Goal: Transaction & Acquisition: Purchase product/service

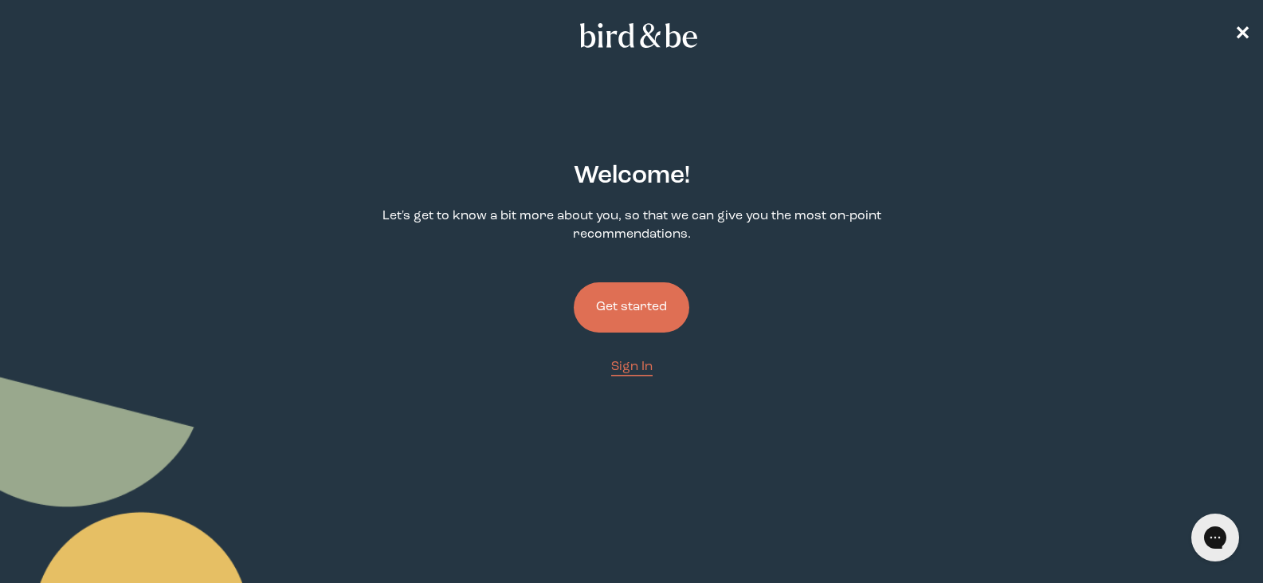
click at [630, 297] on button "Get started" at bounding box center [632, 307] width 116 height 50
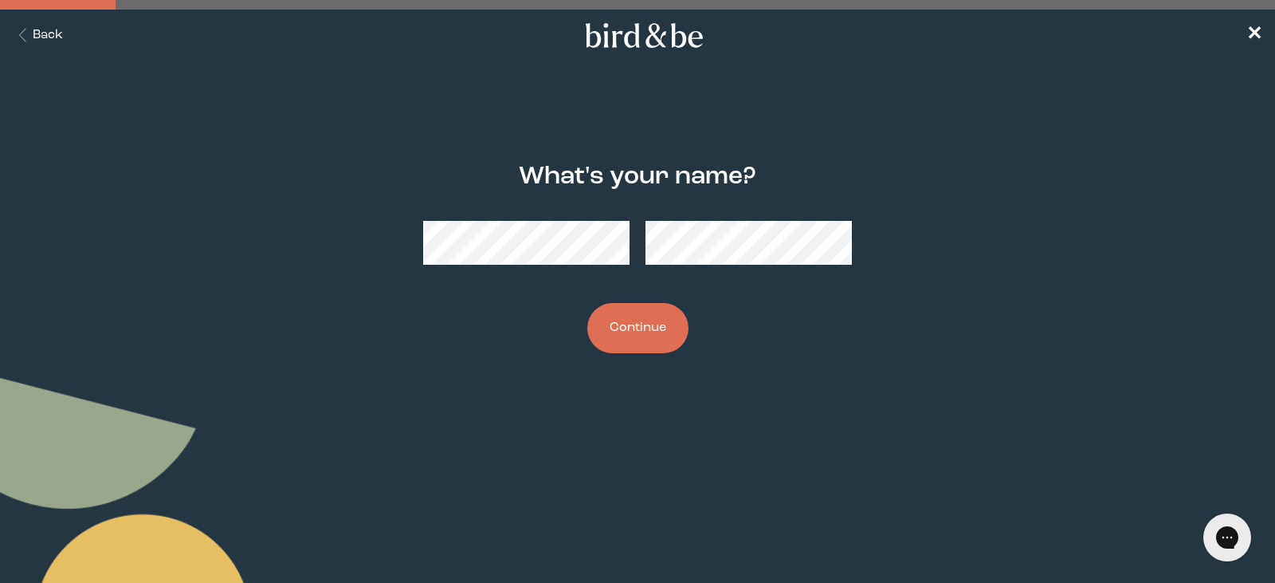
click at [53, 35] on button "Back" at bounding box center [38, 35] width 50 height 18
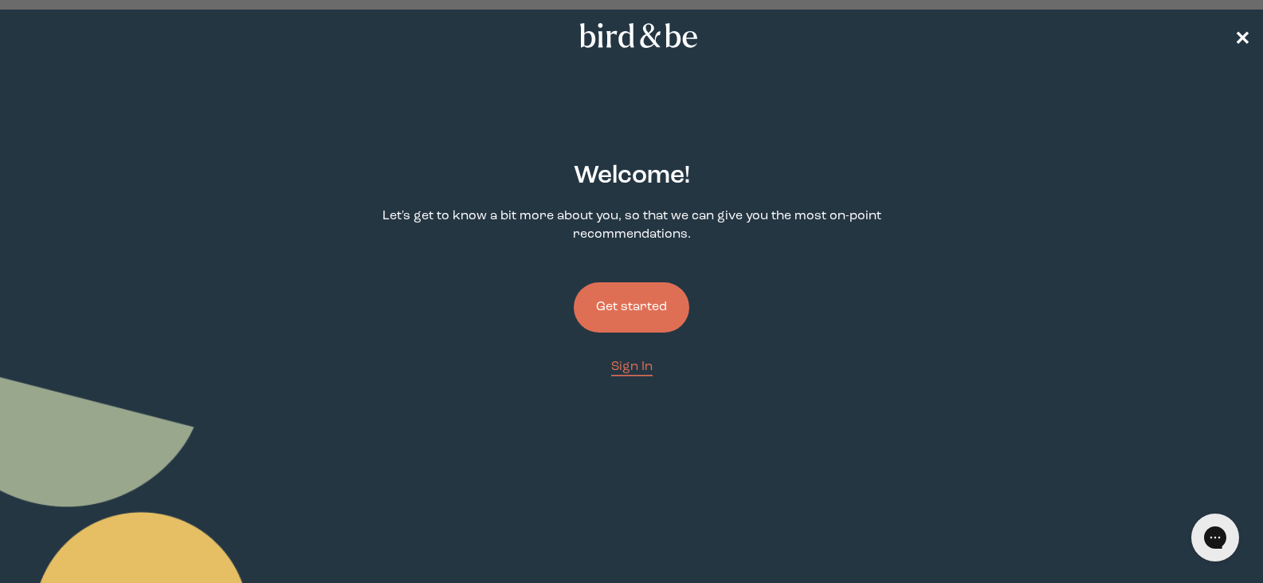
click at [1238, 33] on span "✕" at bounding box center [1242, 35] width 16 height 19
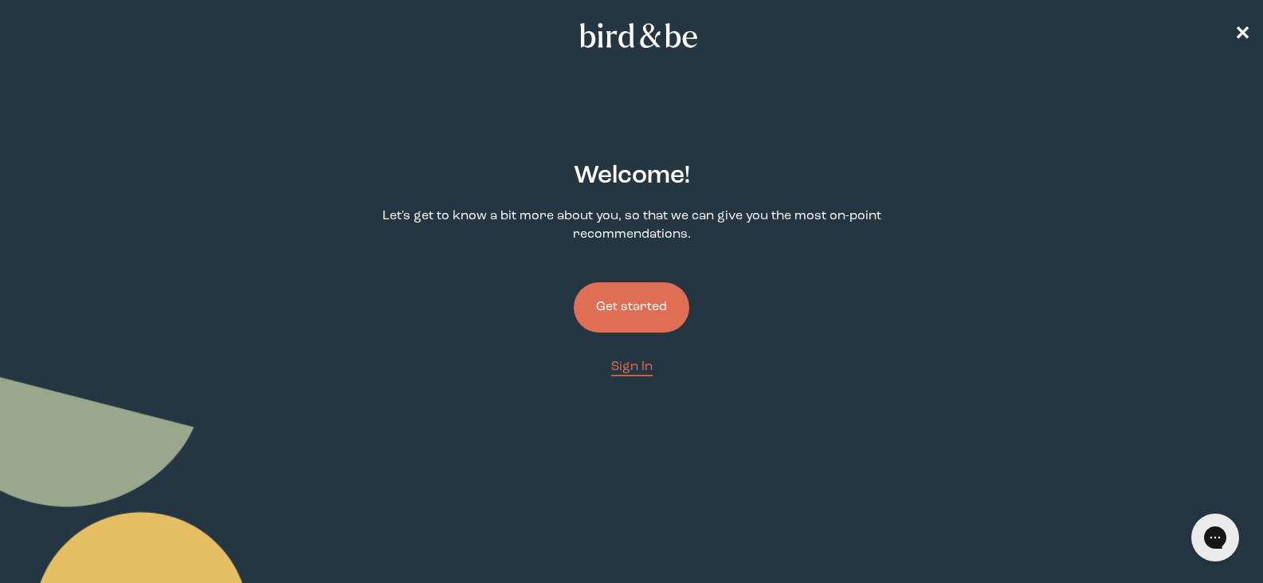
click at [648, 315] on button "Get started" at bounding box center [632, 307] width 116 height 50
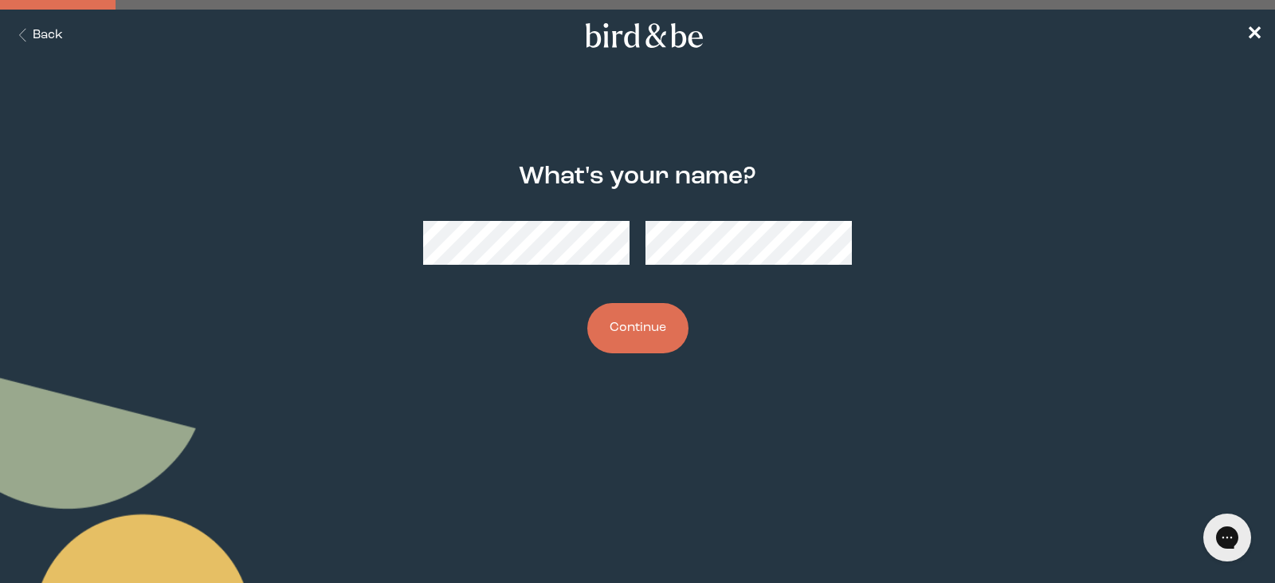
click at [650, 349] on button "Continue" at bounding box center [637, 328] width 101 height 50
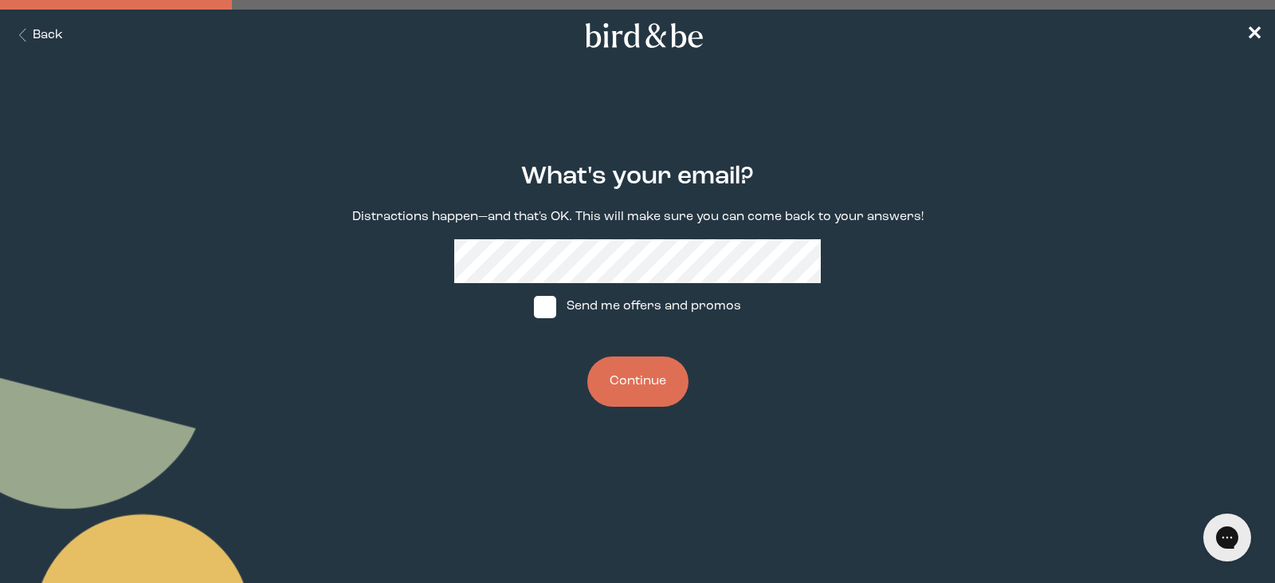
click at [636, 376] on button "Continue" at bounding box center [637, 381] width 101 height 50
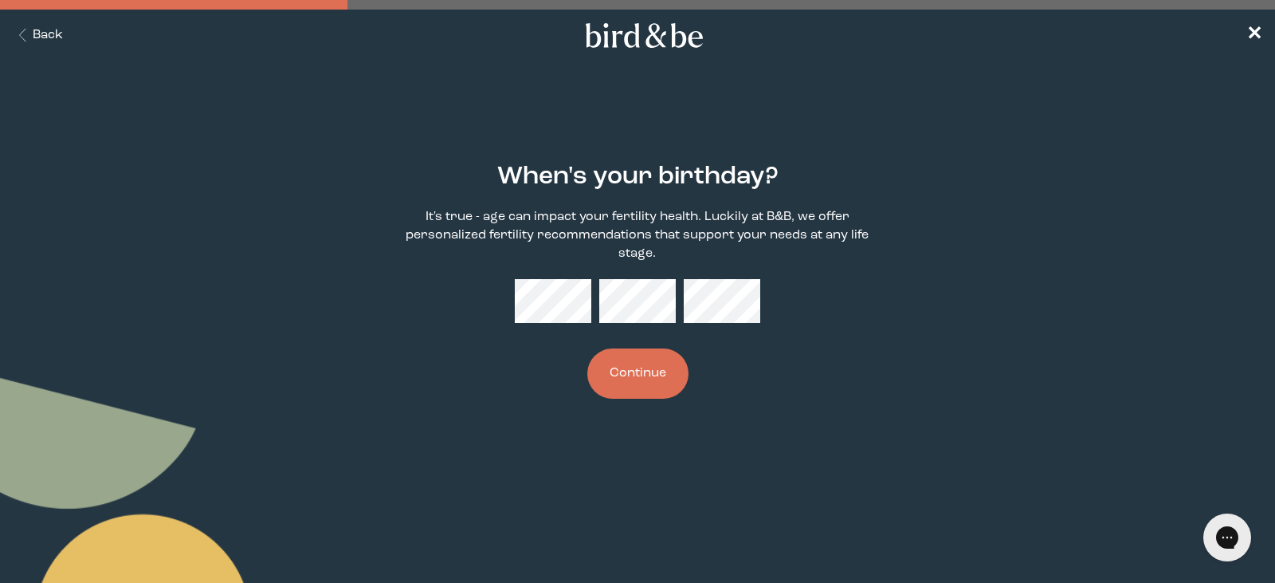
click at [650, 385] on button "Continue" at bounding box center [637, 373] width 101 height 50
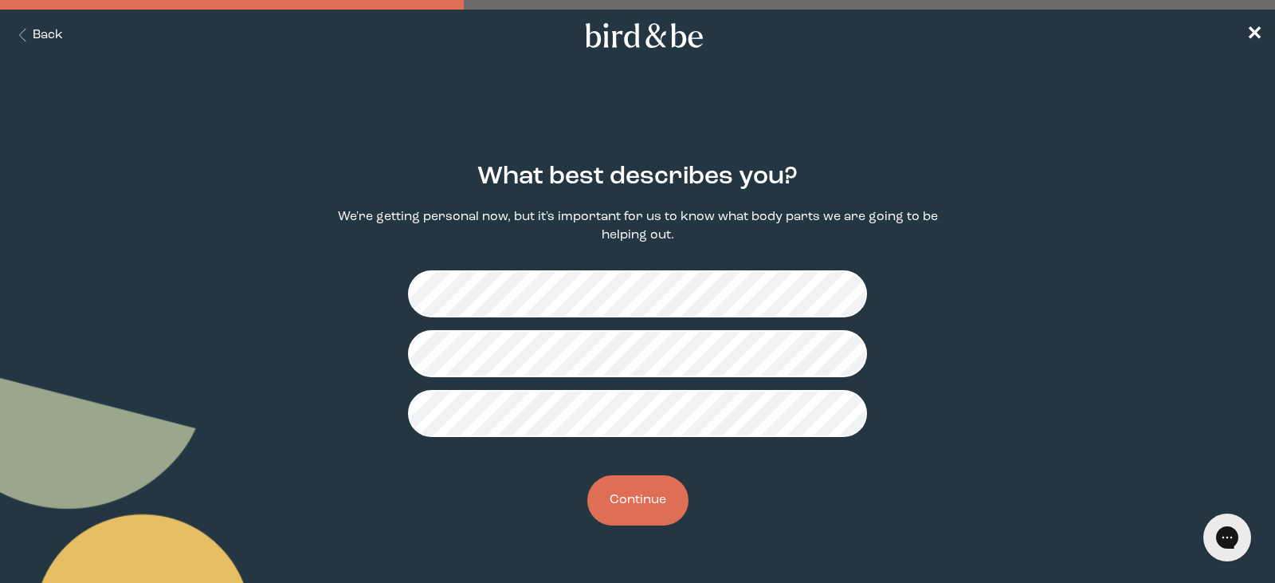
click at [645, 503] on button "Continue" at bounding box center [637, 500] width 101 height 50
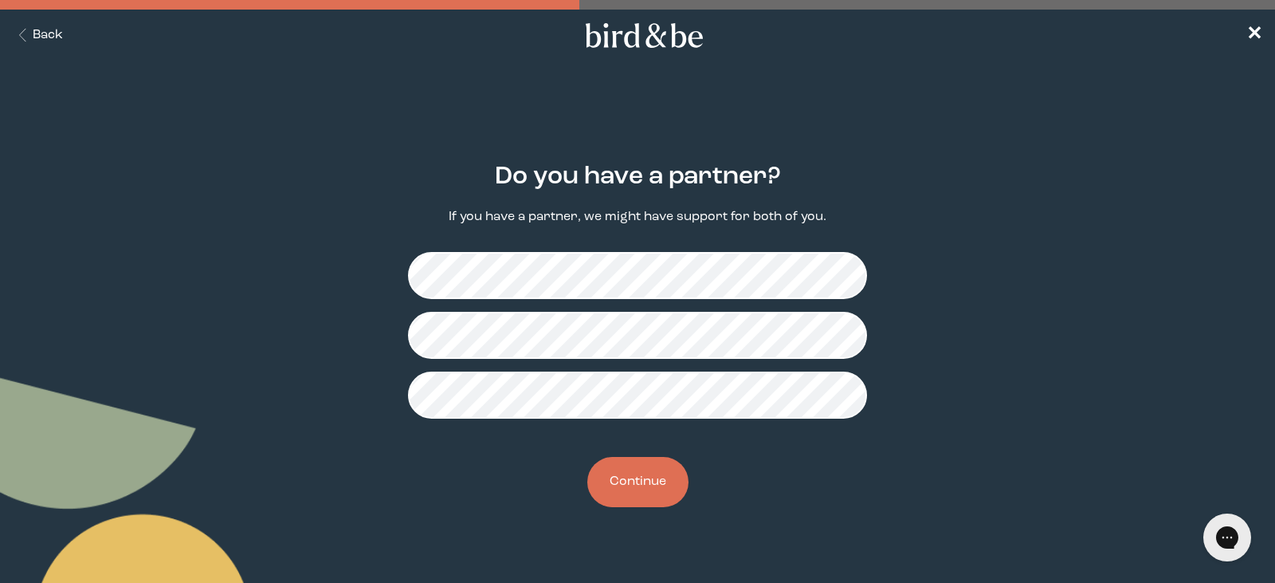
click at [655, 496] on button "Continue" at bounding box center [637, 482] width 101 height 50
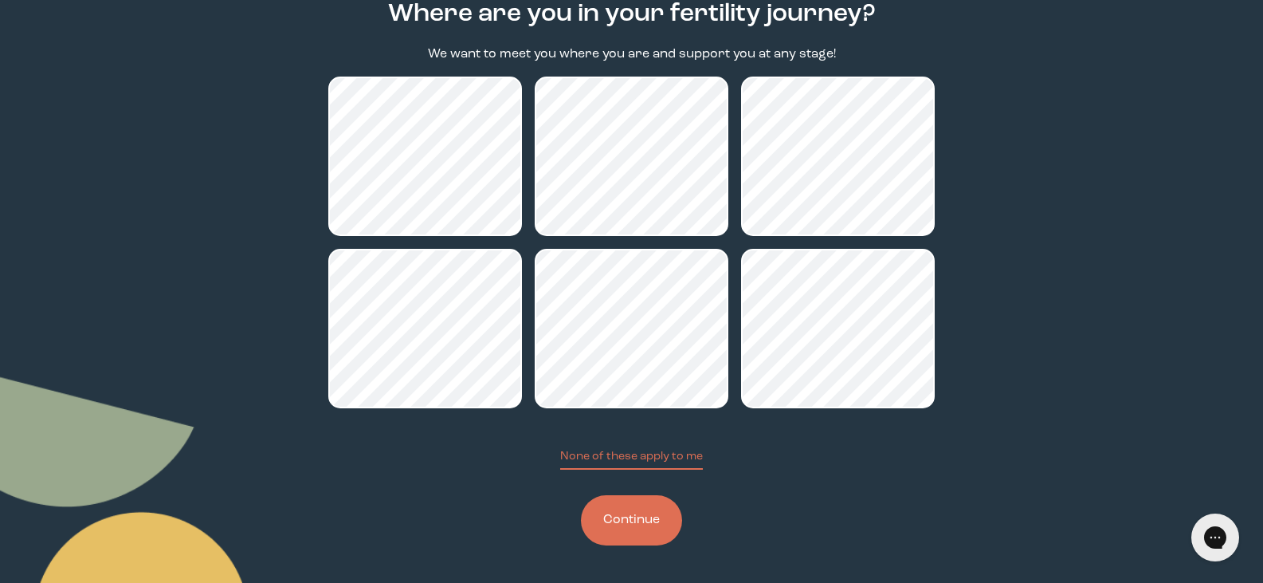
scroll to position [163, 0]
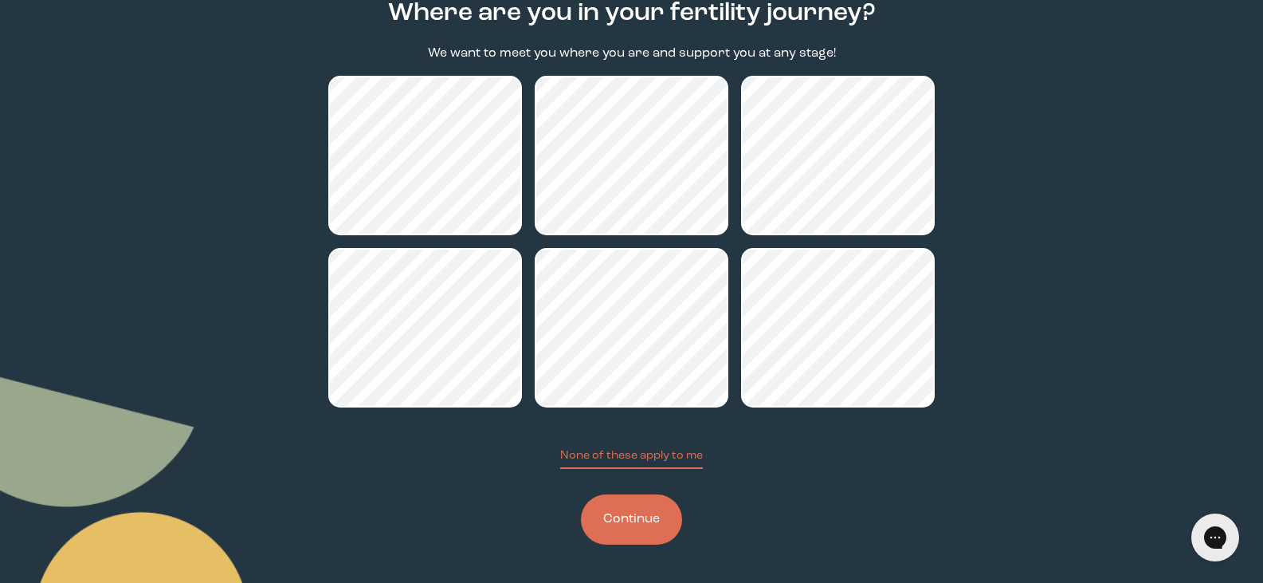
click at [602, 513] on button "Continue" at bounding box center [631, 519] width 101 height 50
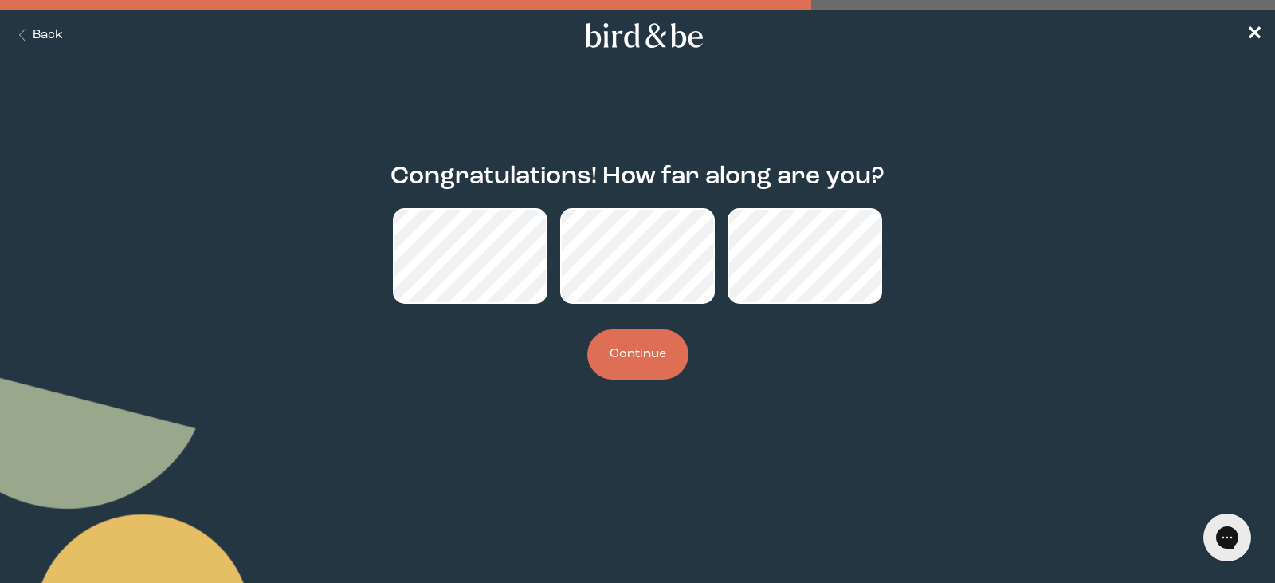
click at [638, 361] on button "Continue" at bounding box center [637, 354] width 101 height 50
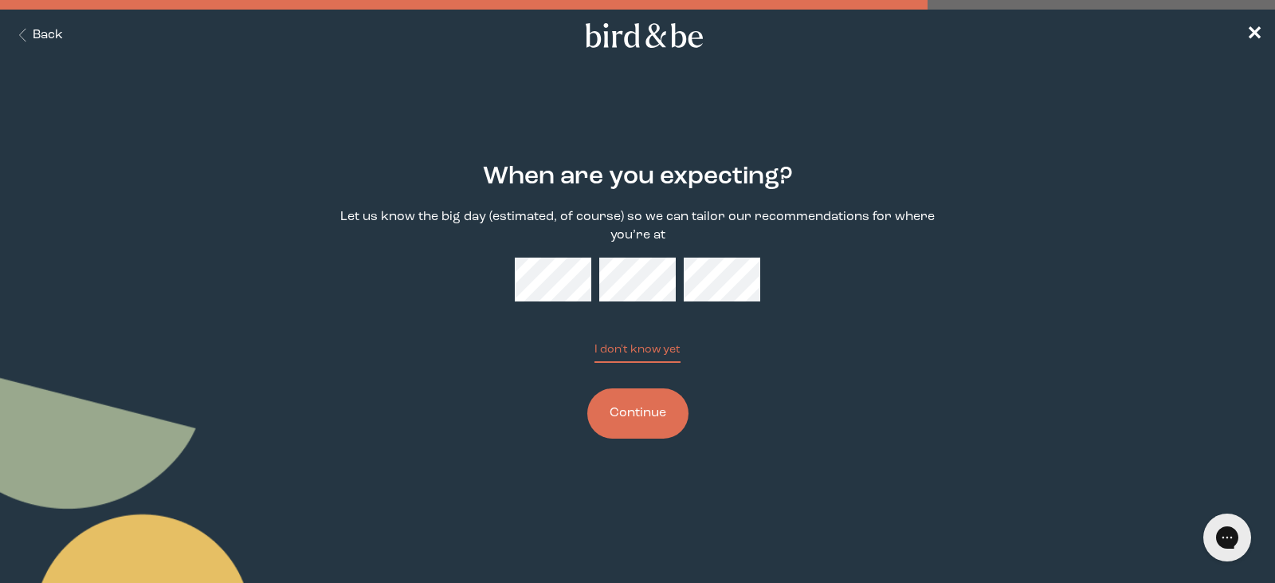
click at [662, 402] on button "Continue" at bounding box center [637, 413] width 101 height 50
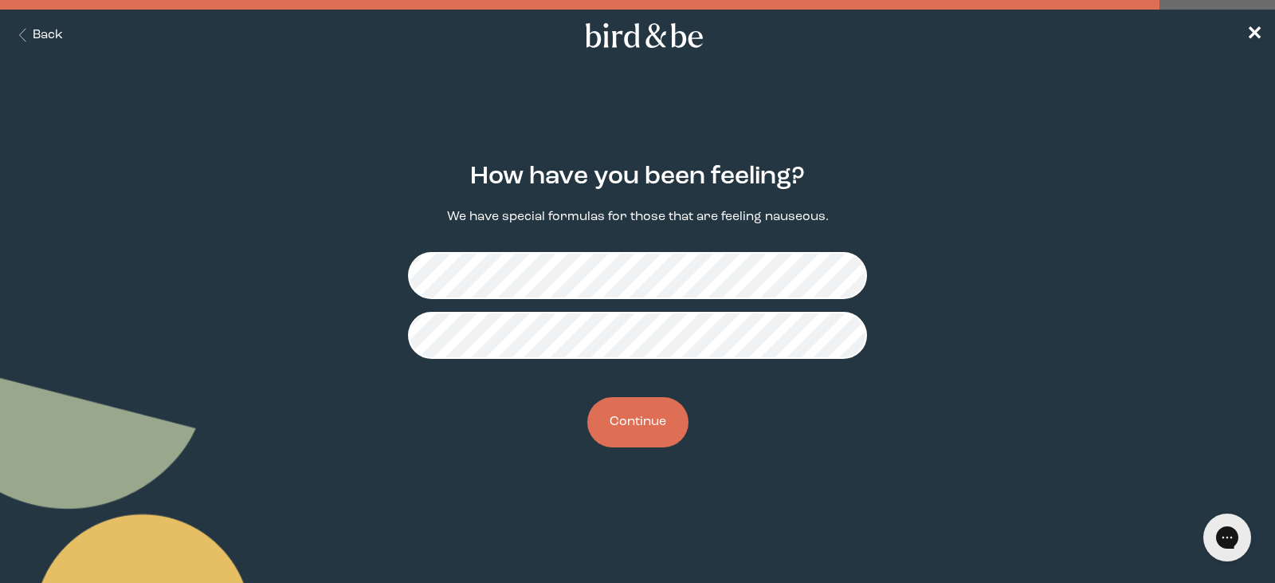
click at [639, 415] on button "Continue" at bounding box center [637, 422] width 101 height 50
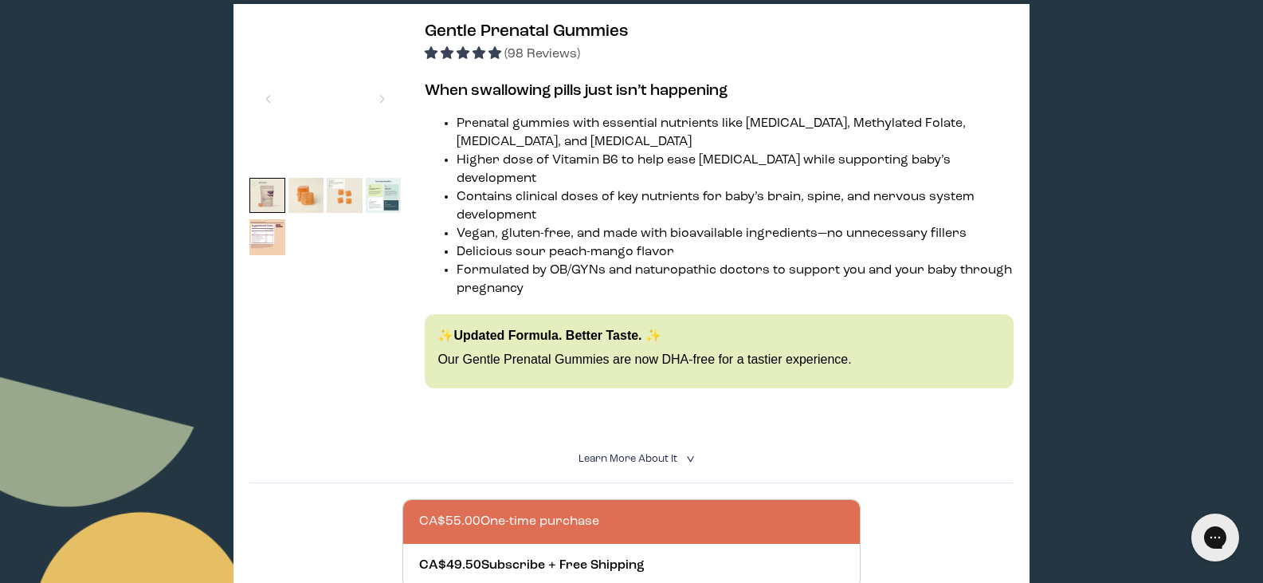
scroll to position [239, 0]
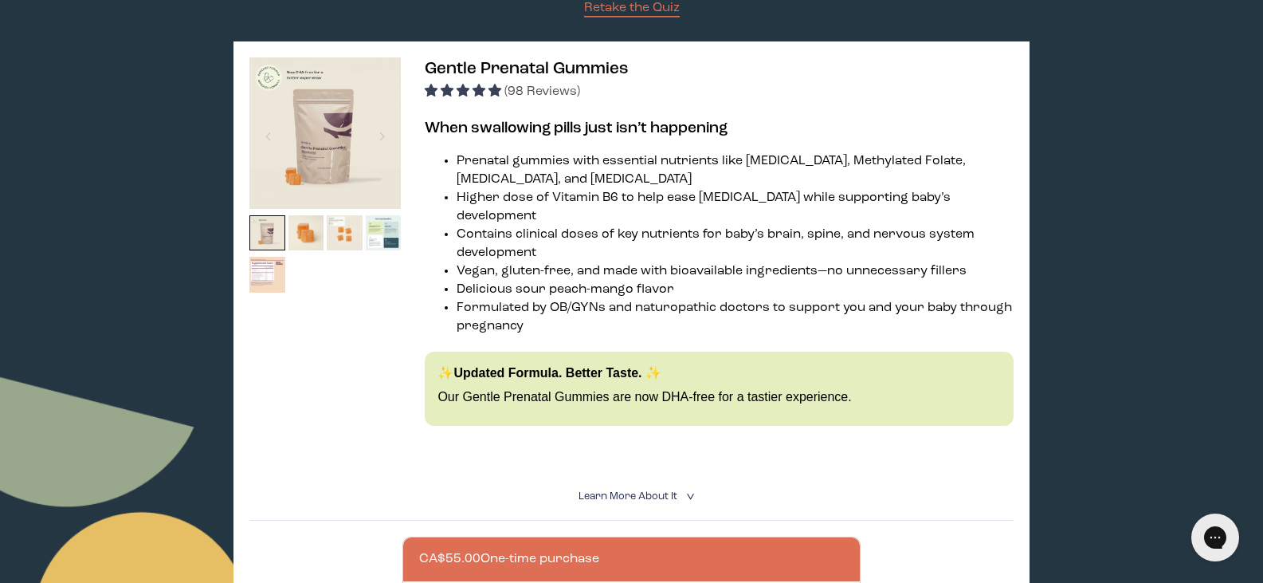
click at [265, 273] on img at bounding box center [267, 275] width 36 height 36
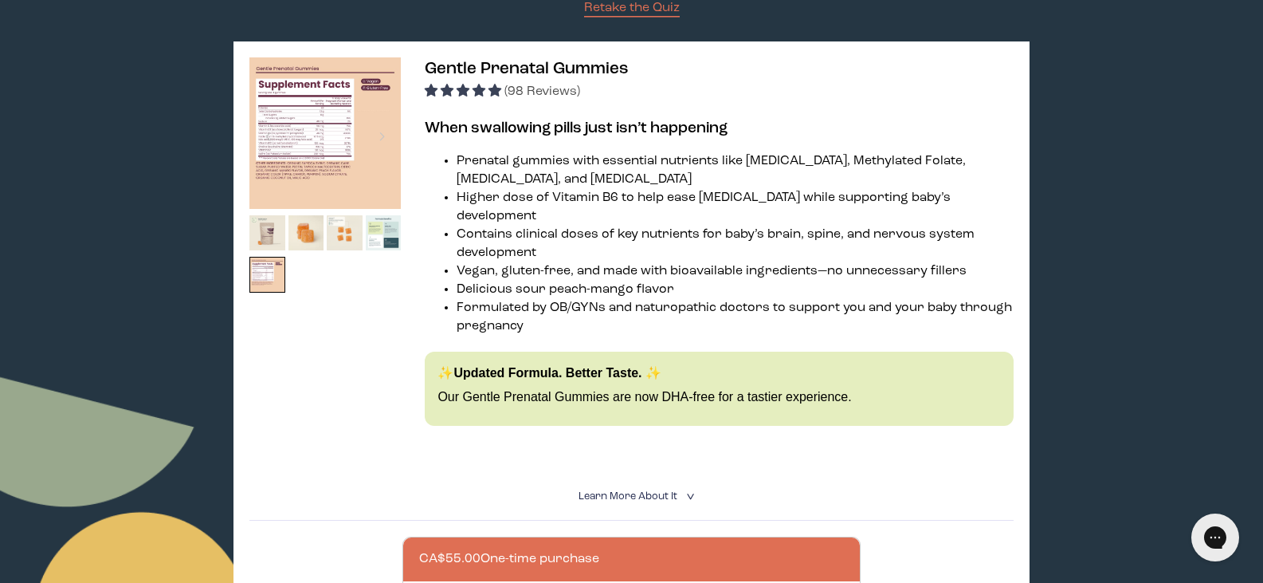
click at [304, 154] on img at bounding box center [324, 132] width 151 height 151
click at [321, 140] on img at bounding box center [324, 132] width 151 height 151
click at [383, 231] on img at bounding box center [384, 233] width 36 height 36
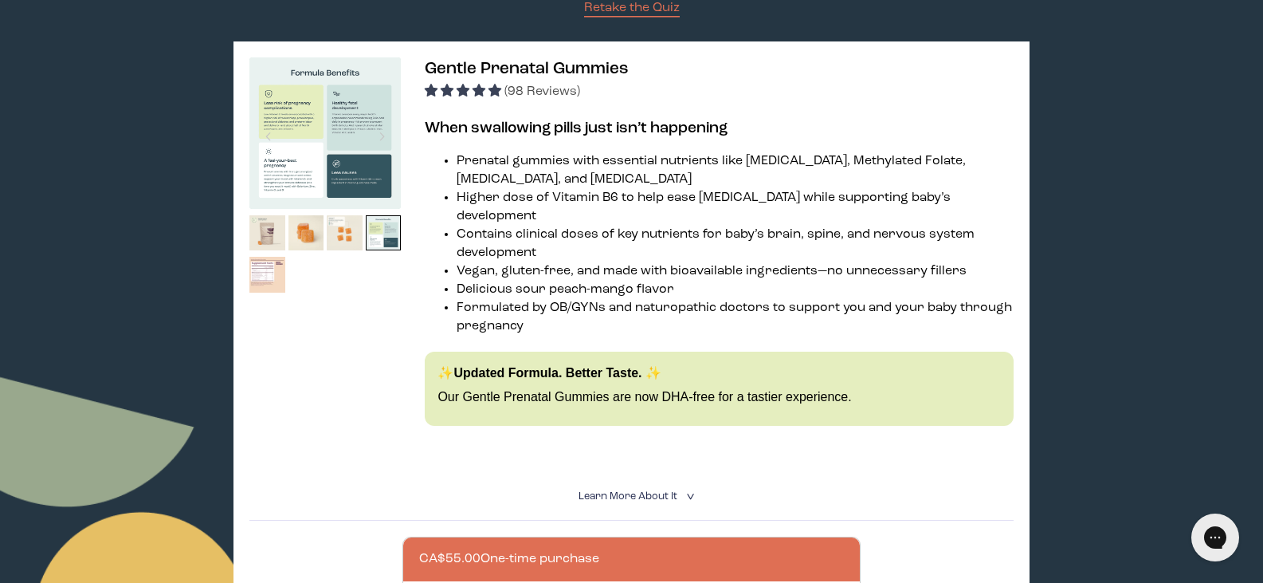
click at [258, 271] on img at bounding box center [267, 275] width 36 height 36
click at [276, 293] on div at bounding box center [267, 278] width 36 height 42
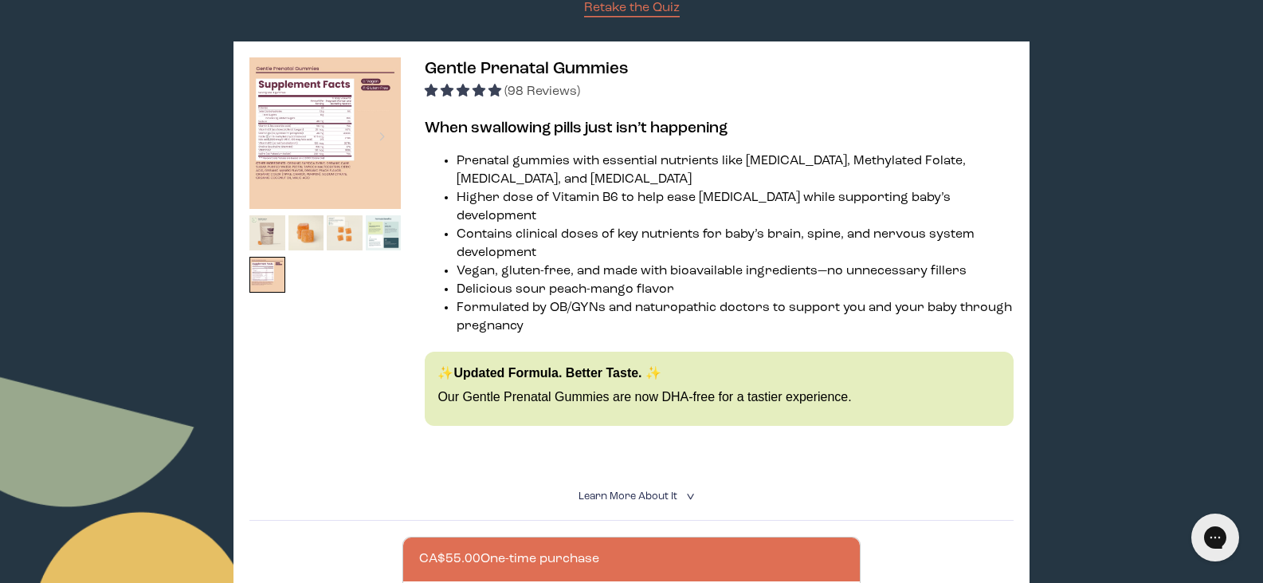
click at [328, 81] on img at bounding box center [324, 132] width 151 height 151
click at [339, 160] on img at bounding box center [324, 132] width 151 height 151
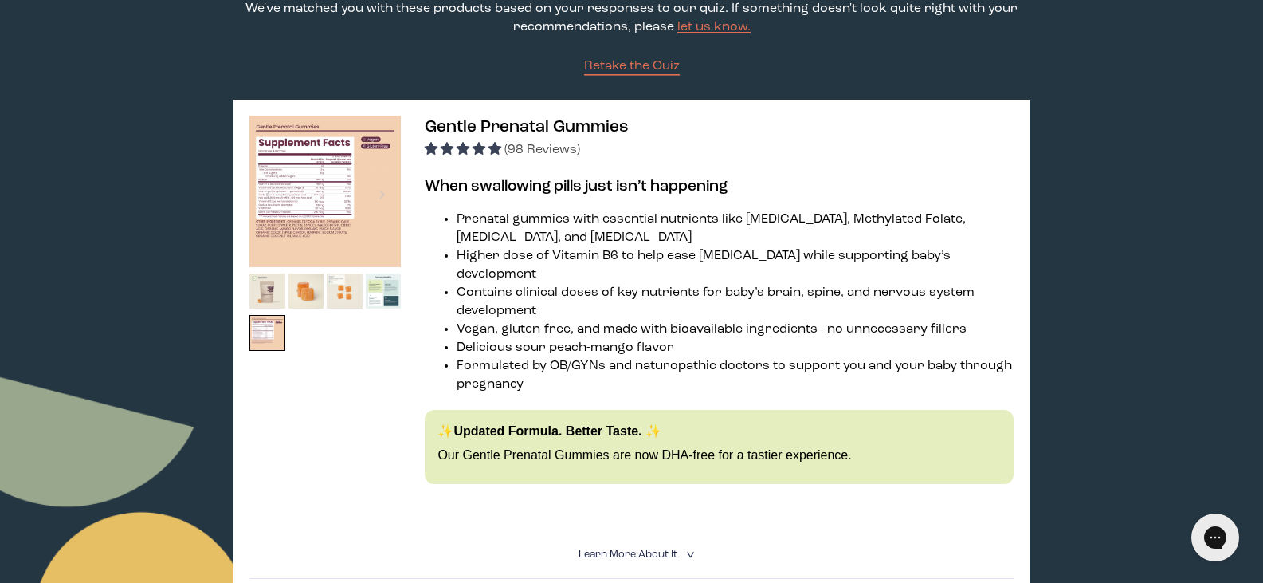
scroll to position [159, 0]
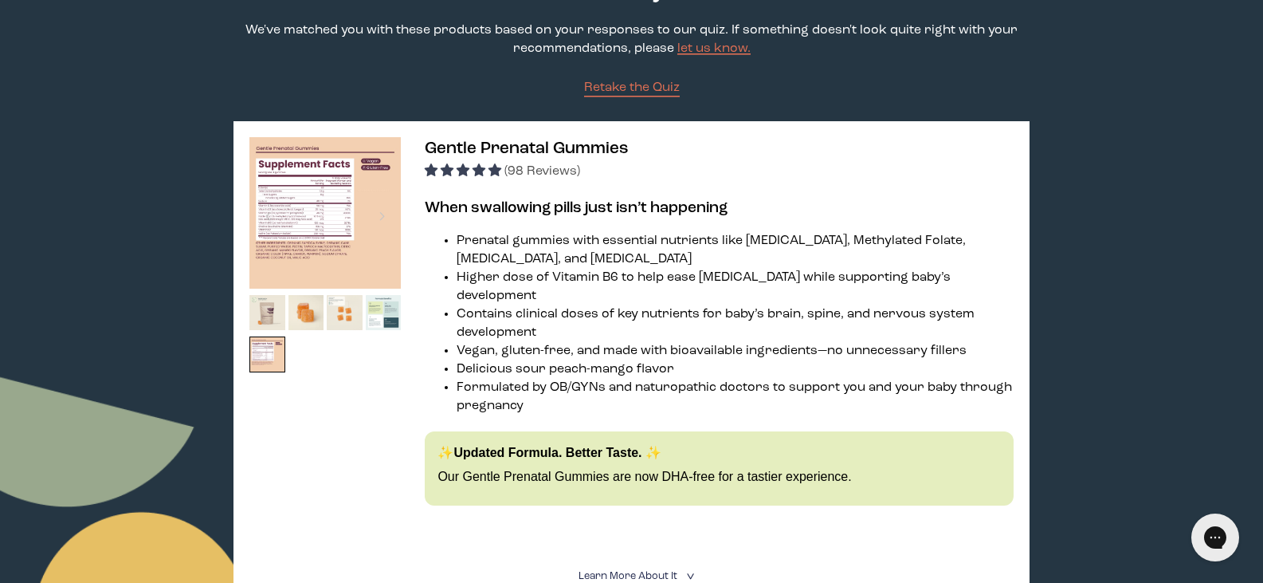
click at [324, 218] on img at bounding box center [324, 212] width 151 height 151
click at [324, 217] on img at bounding box center [324, 212] width 151 height 151
click at [337, 230] on img at bounding box center [324, 212] width 151 height 151
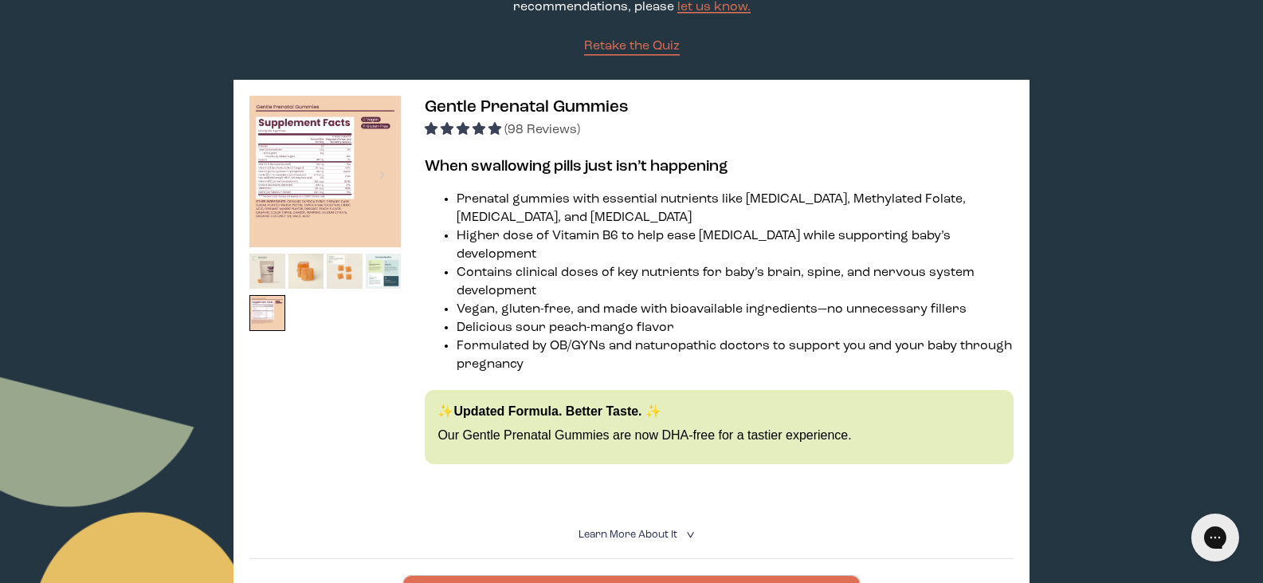
scroll to position [239, 0]
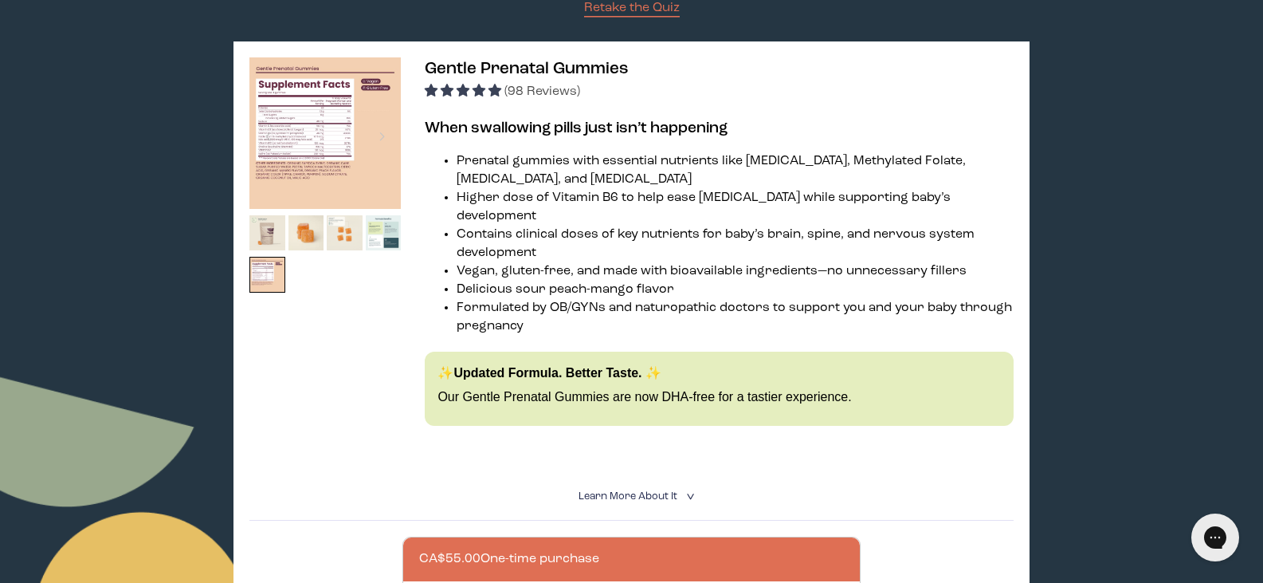
click at [654, 490] on summary "Learn More About it <" at bounding box center [632, 495] width 107 height 15
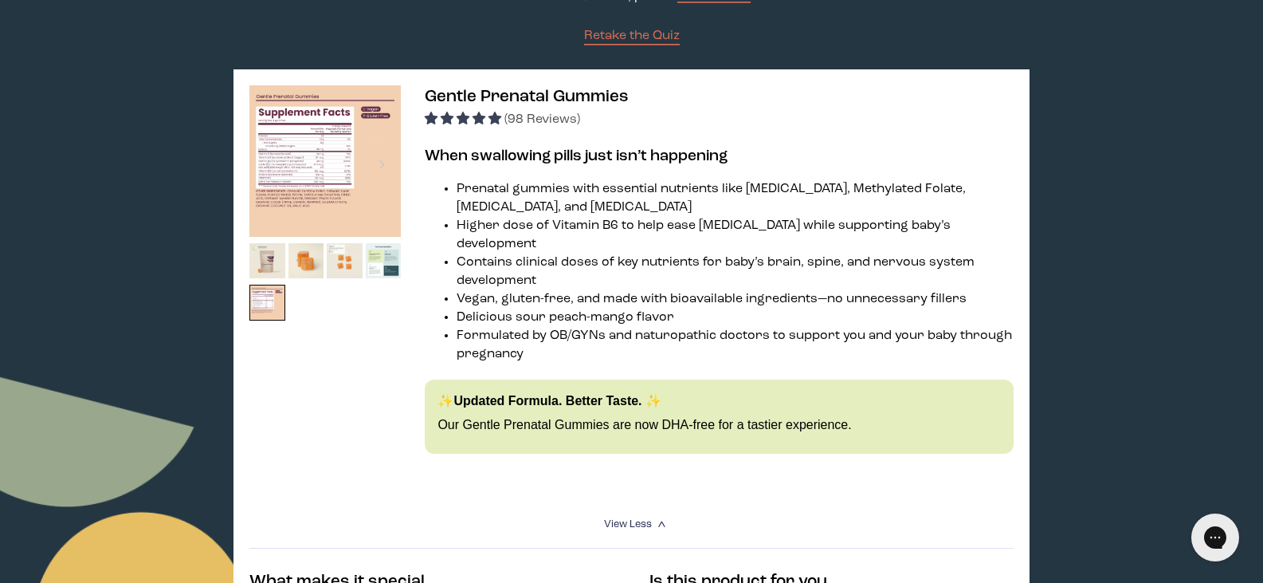
scroll to position [159, 0]
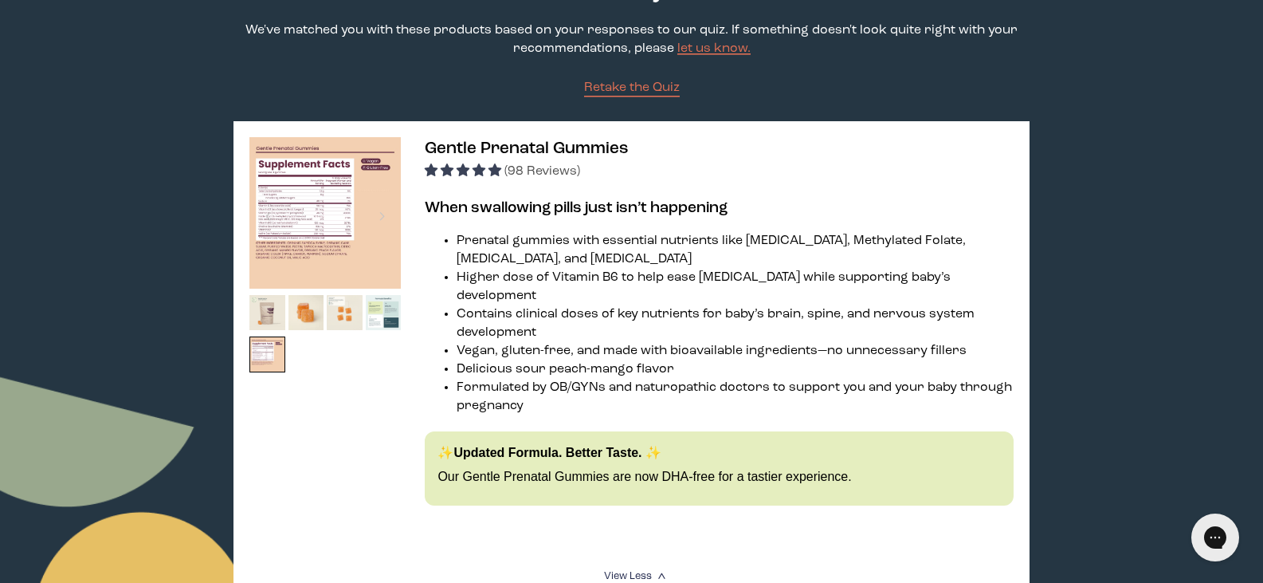
click at [291, 244] on img at bounding box center [324, 212] width 151 height 151
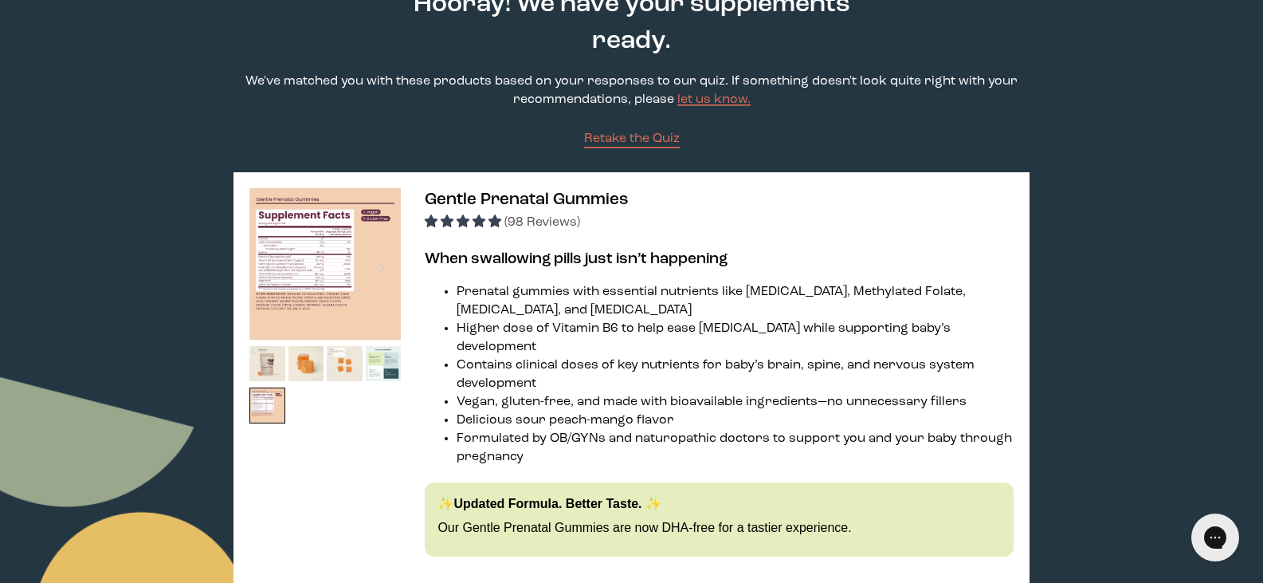
scroll to position [80, 0]
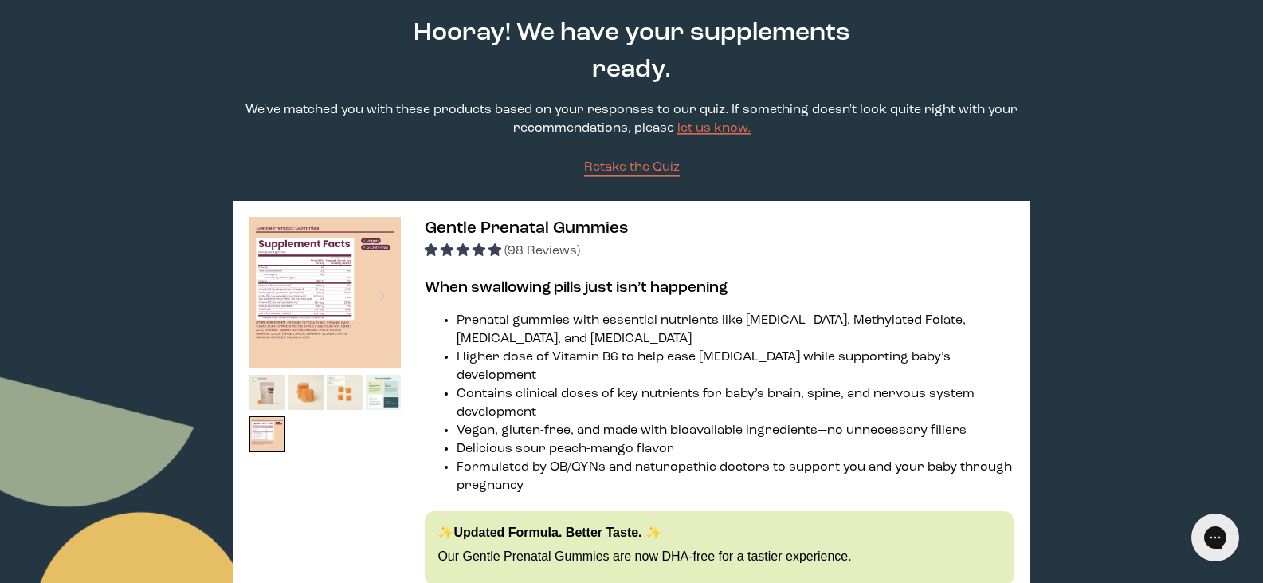
click at [304, 286] on img at bounding box center [324, 292] width 151 height 151
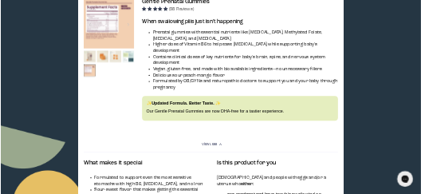
scroll to position [159, 0]
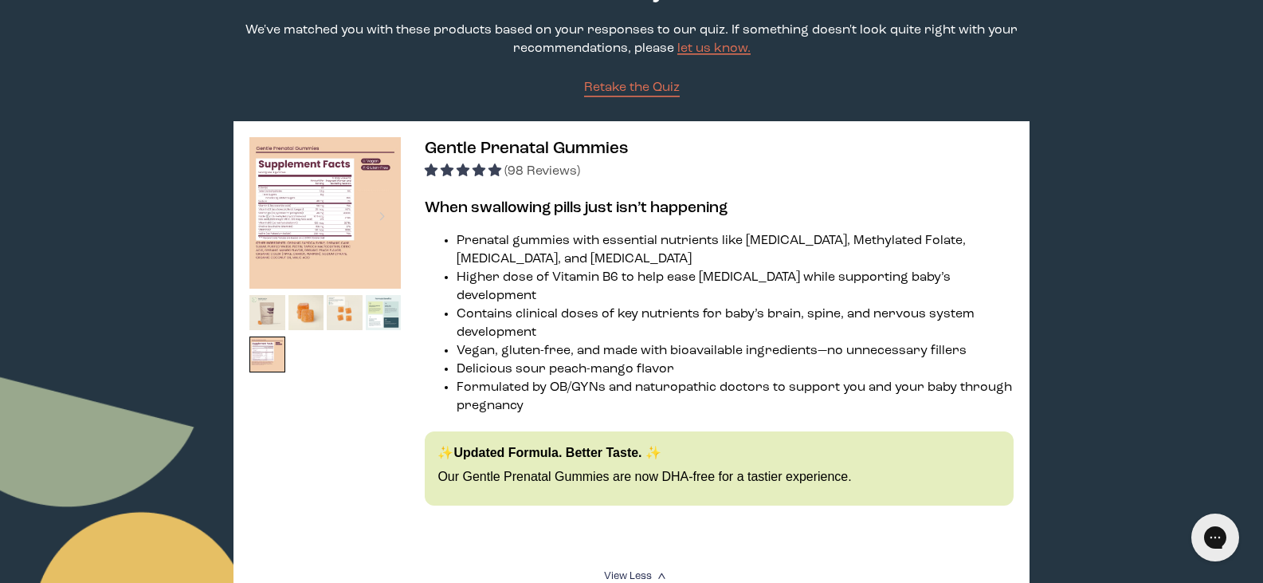
click at [339, 224] on img at bounding box center [324, 212] width 151 height 151
click at [272, 350] on img at bounding box center [267, 354] width 36 height 36
click at [318, 194] on img at bounding box center [324, 212] width 151 height 151
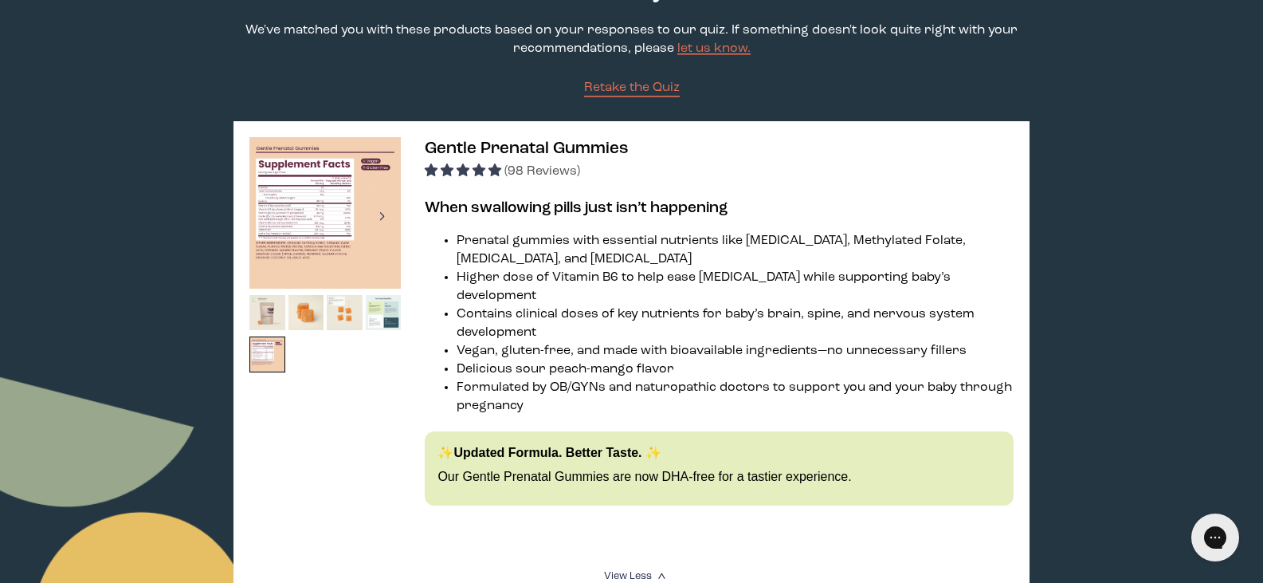
click at [389, 214] on div at bounding box center [382, 215] width 22 height 35
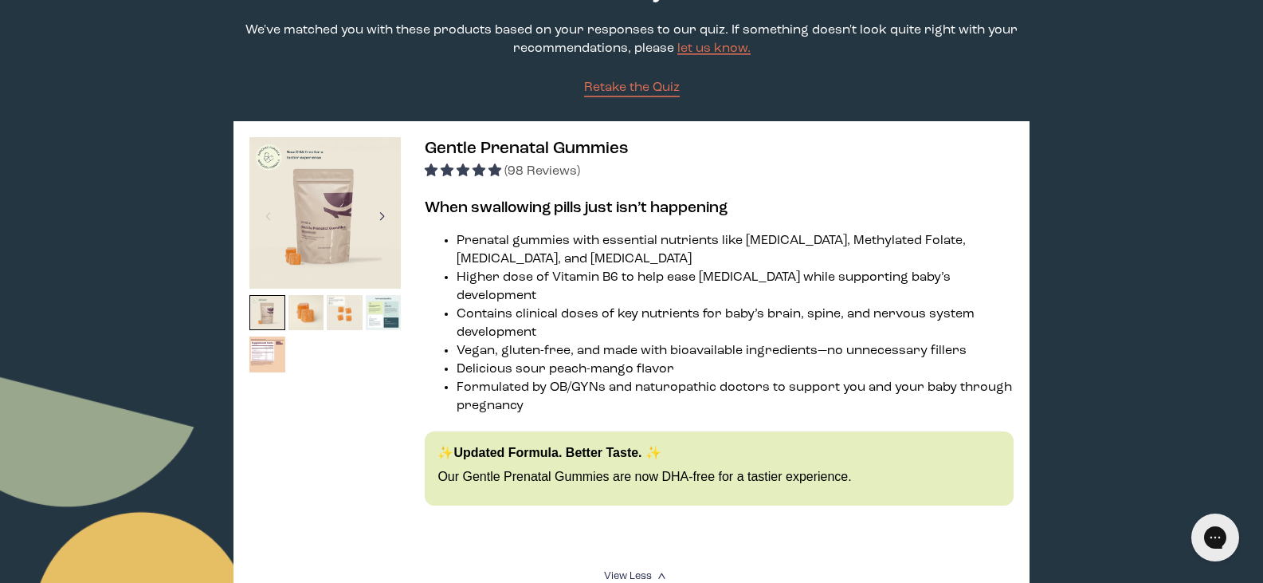
click at [385, 217] on div at bounding box center [382, 215] width 22 height 35
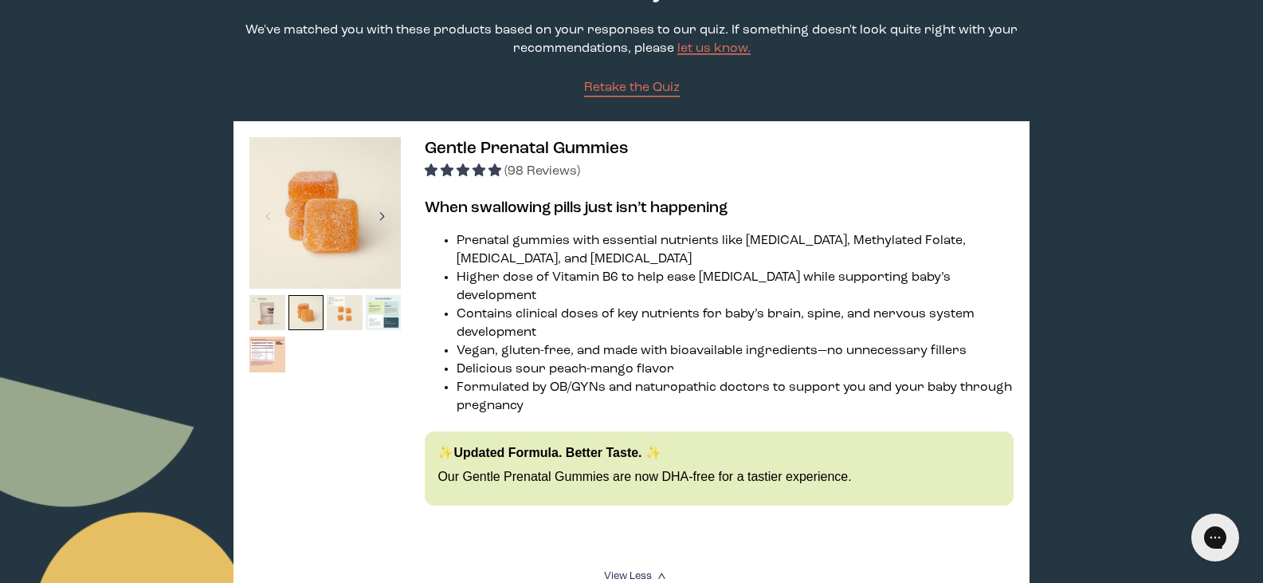
click at [385, 217] on div at bounding box center [382, 215] width 22 height 35
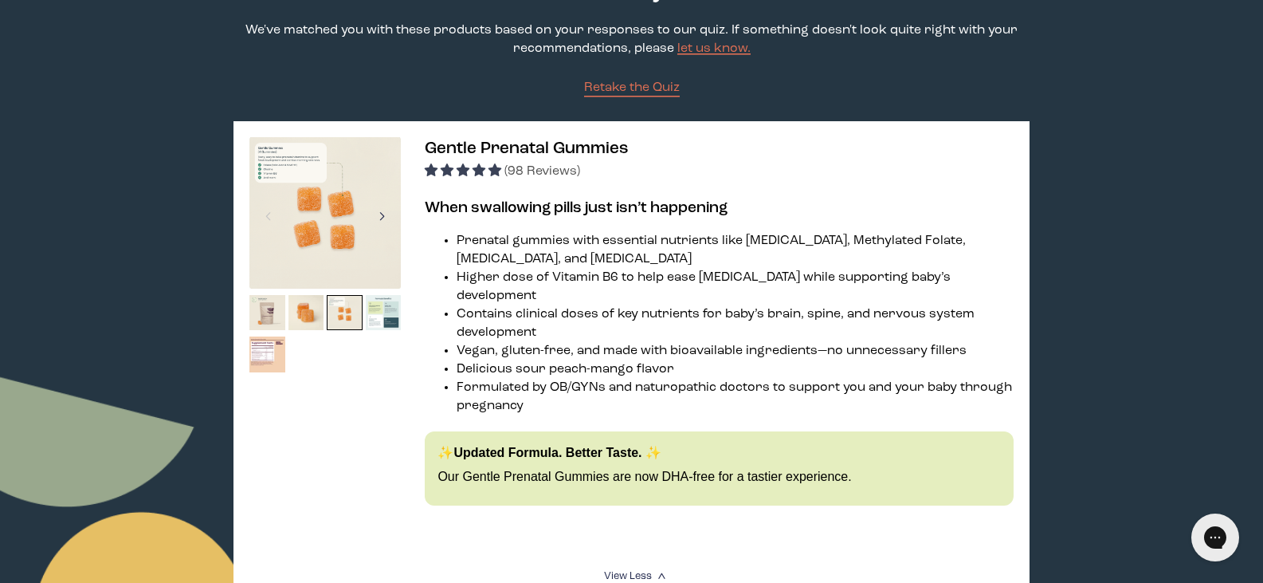
click at [385, 217] on div at bounding box center [382, 215] width 22 height 35
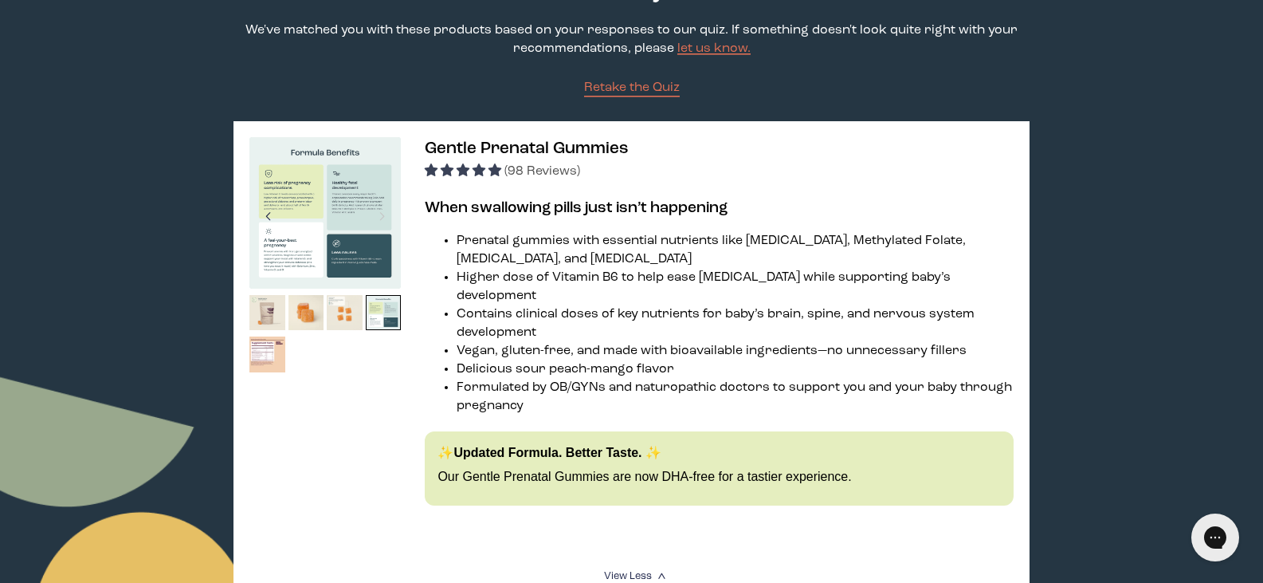
click at [271, 221] on div at bounding box center [268, 215] width 22 height 35
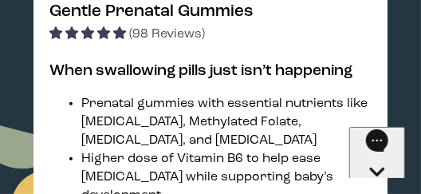
drag, startPoint x: 155, startPoint y: 146, endPoint x: 267, endPoint y: 134, distance: 113.0
click at [267, 134] on li "Prenatal gummies with essential nutrients like [MEDICAL_DATA], Methylated Folat…" at bounding box center [225, 122] width 289 height 55
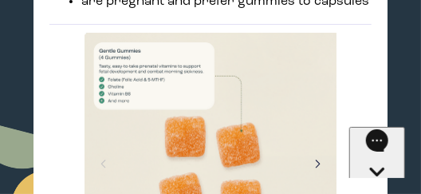
scroll to position [1328, 0]
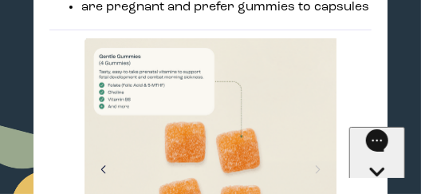
click at [101, 151] on div at bounding box center [103, 168] width 22 height 35
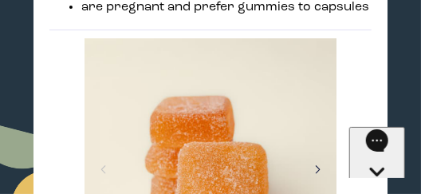
click at [322, 151] on div at bounding box center [318, 168] width 22 height 35
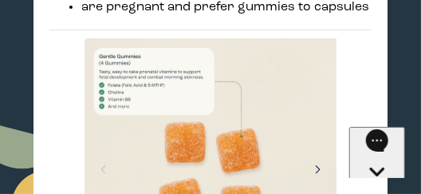
click at [322, 151] on div at bounding box center [318, 168] width 22 height 35
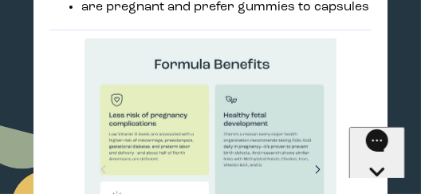
click at [322, 151] on div at bounding box center [318, 168] width 22 height 35
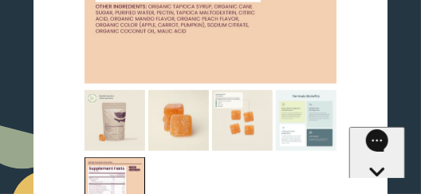
scroll to position [1540, 0]
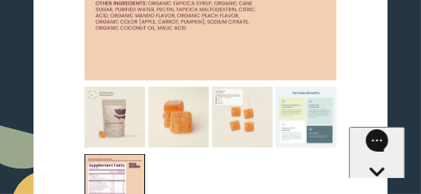
click at [311, 97] on img at bounding box center [306, 117] width 61 height 61
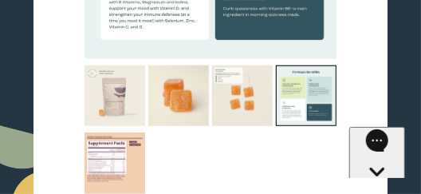
scroll to position [1567, 0]
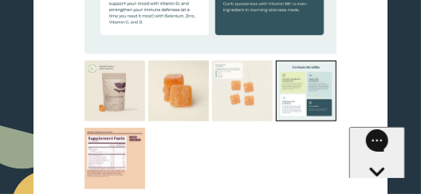
click at [248, 75] on img at bounding box center [242, 91] width 61 height 61
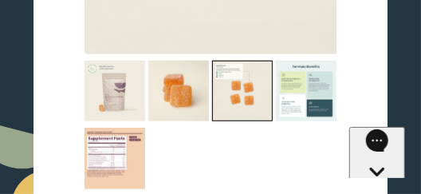
click at [134, 73] on img at bounding box center [114, 91] width 61 height 61
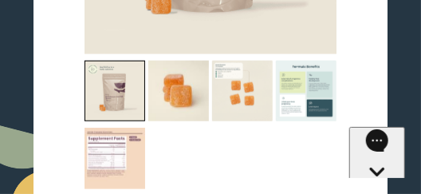
click at [120, 129] on img at bounding box center [114, 158] width 61 height 61
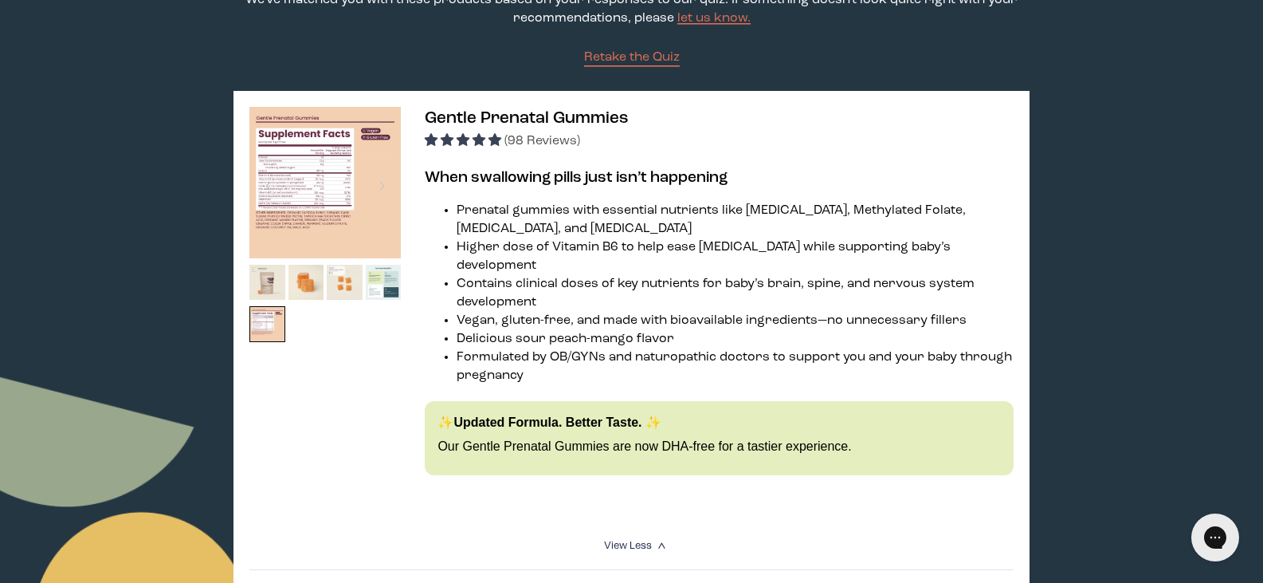
scroll to position [186, 0]
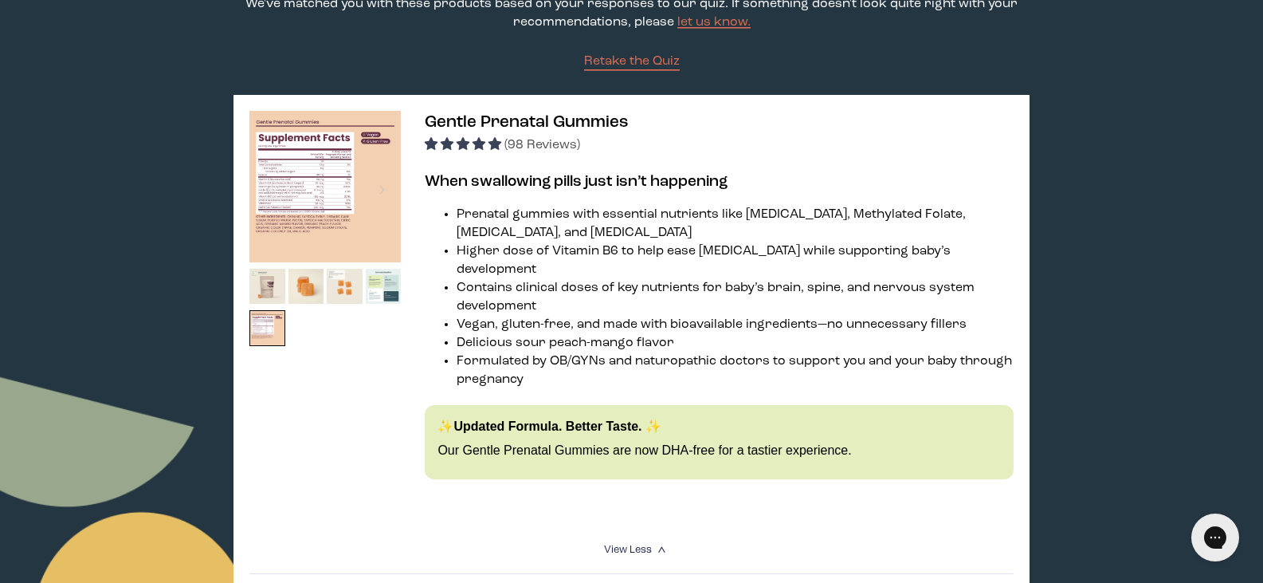
click at [528, 141] on span "(98 Reviews)" at bounding box center [542, 145] width 76 height 13
click at [463, 139] on span "4.88 stars" at bounding box center [465, 143] width 16 height 13
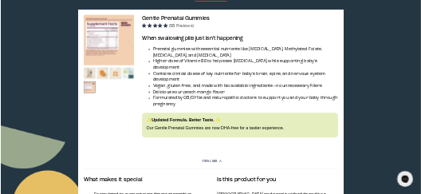
scroll to position [239, 0]
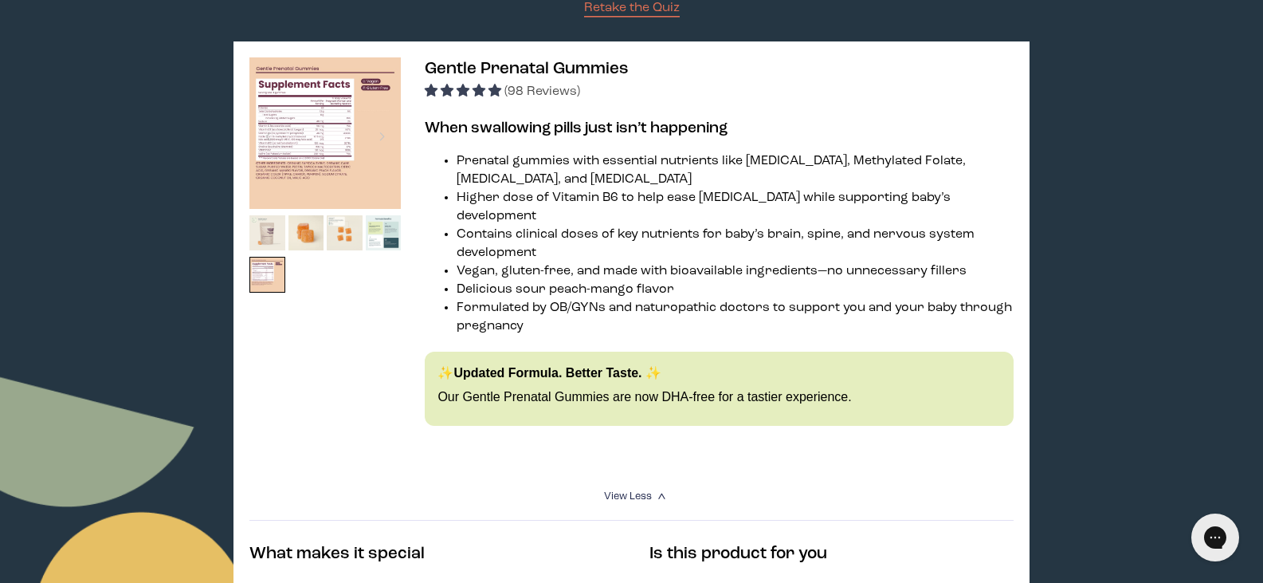
click at [260, 226] on img at bounding box center [267, 233] width 36 height 36
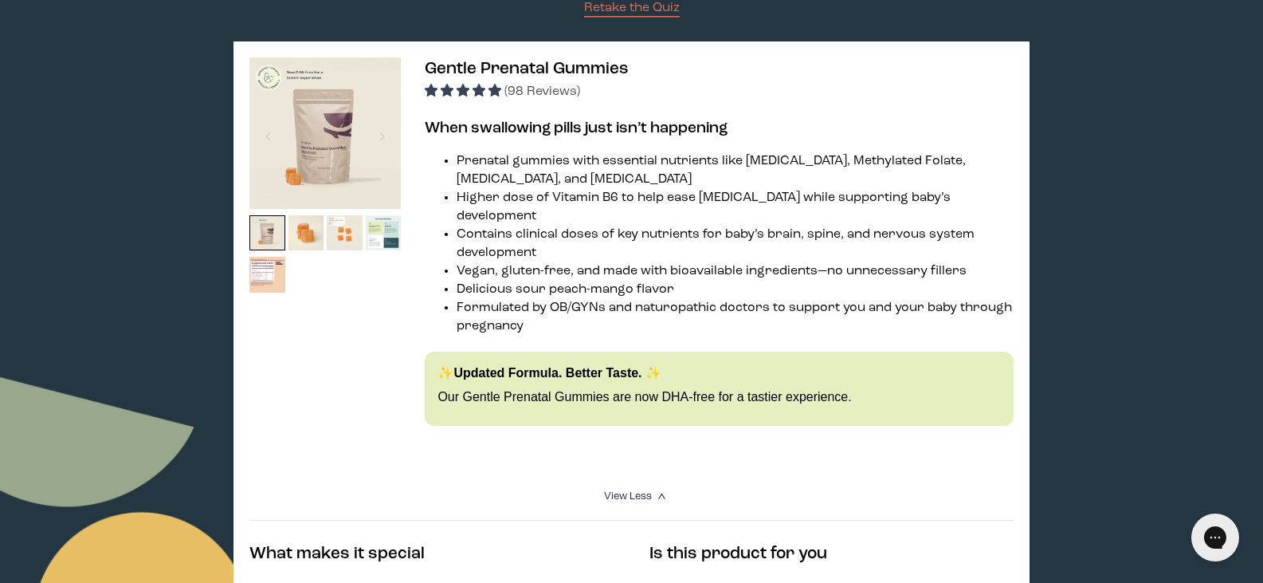
click at [355, 149] on img at bounding box center [324, 132] width 151 height 151
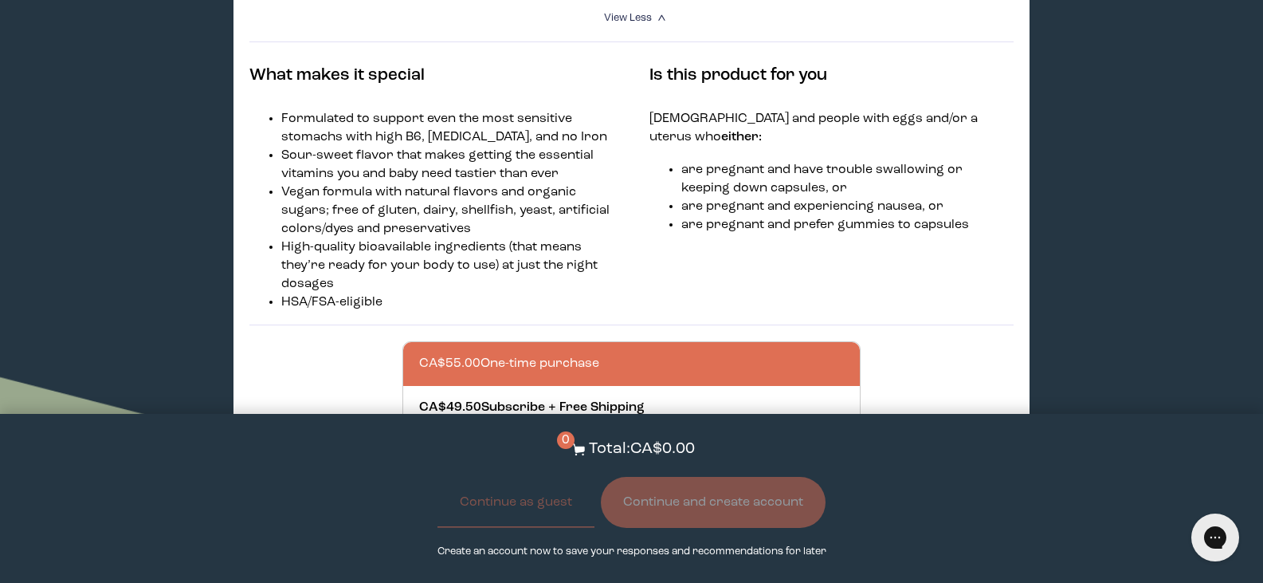
scroll to position [638, 0]
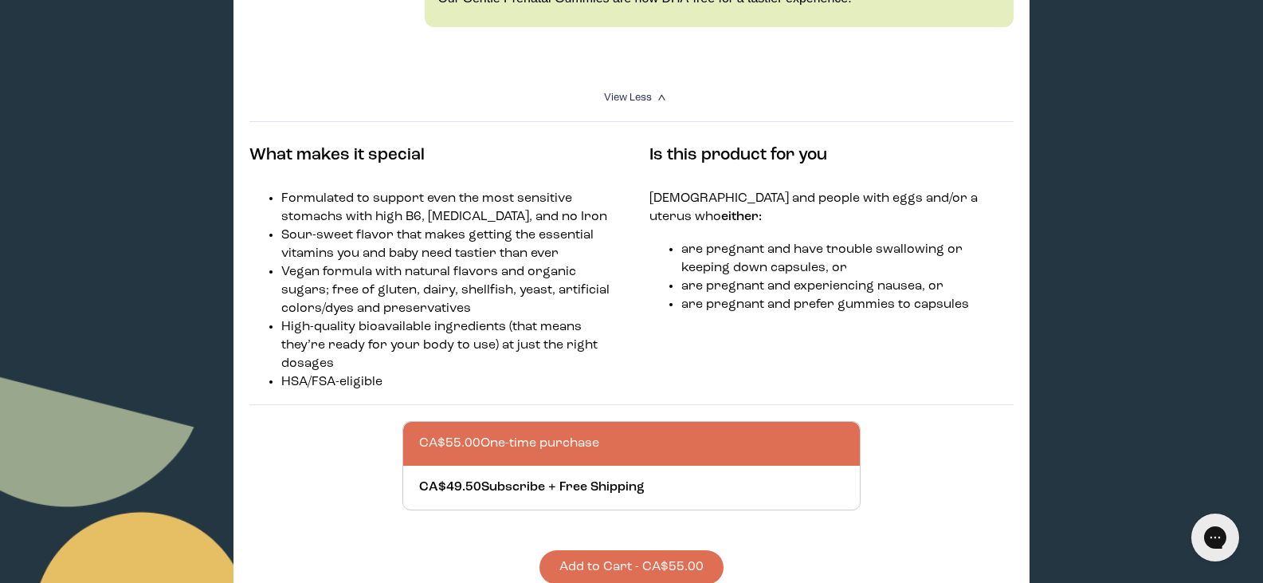
click at [616, 557] on button "Add to Cart - CA$55.00" at bounding box center [631, 567] width 184 height 34
click at [594, 562] on button "Remove from Cart" at bounding box center [631, 567] width 157 height 34
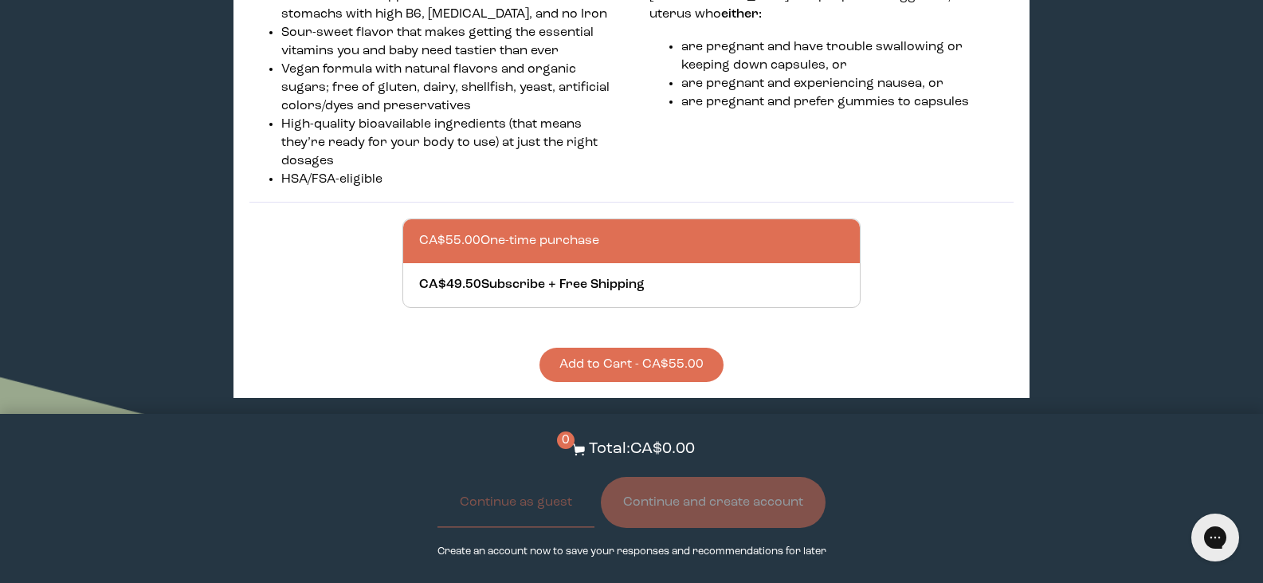
scroll to position [877, 0]
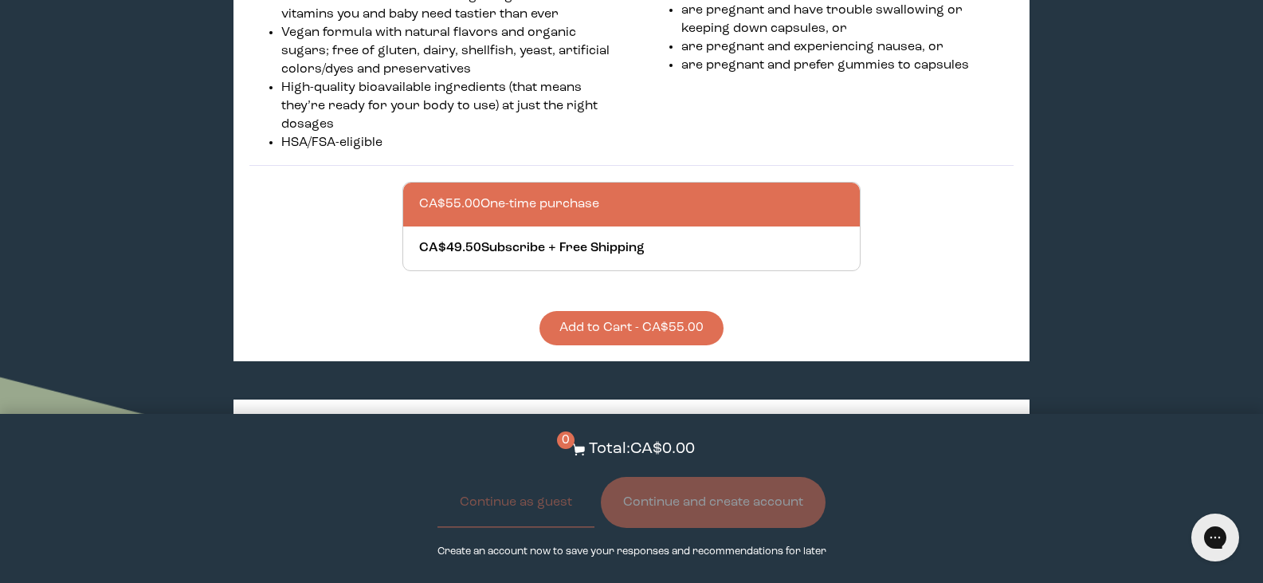
click at [615, 308] on div "CA$55.00 One-time purchase CA$49.50 Subscribe + Free Shipping Add to Cart - CA$…" at bounding box center [631, 263] width 458 height 163
click at [622, 335] on button "Add to Cart - CA$55.00" at bounding box center [631, 328] width 184 height 34
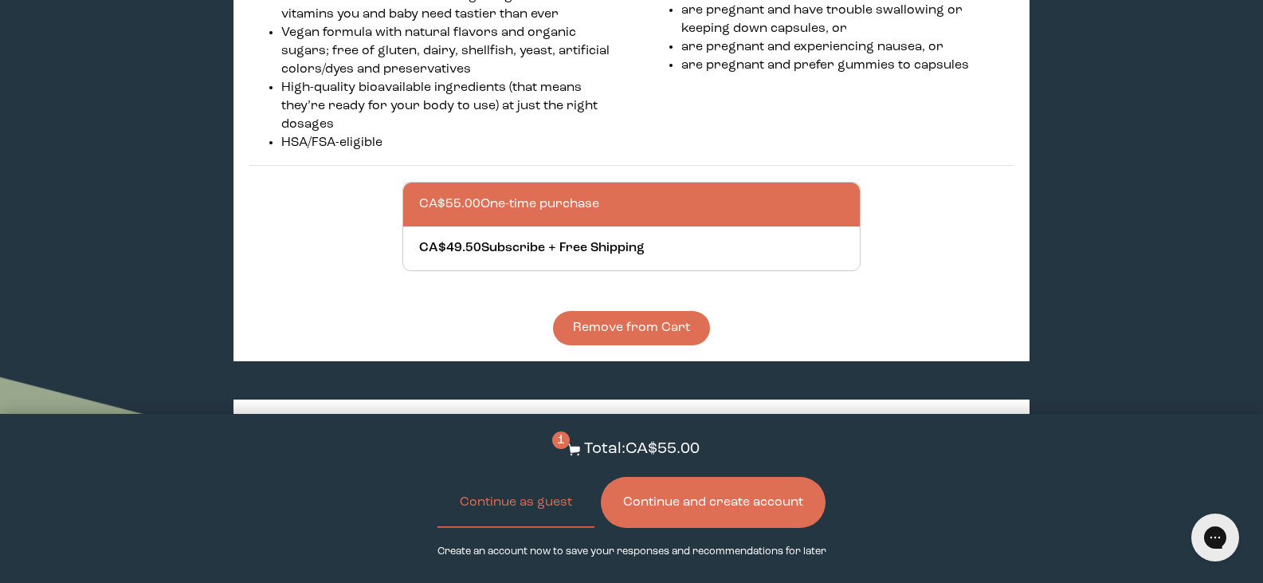
click at [701, 511] on button "Continue and create account" at bounding box center [713, 502] width 225 height 51
